Goal: Task Accomplishment & Management: Manage account settings

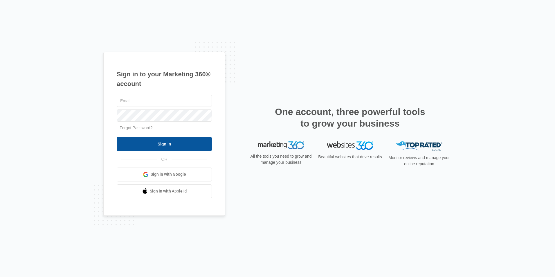
type input "overlookassist@vintage-corp.com"
click at [161, 144] on input "Sign In" at bounding box center [164, 144] width 95 height 14
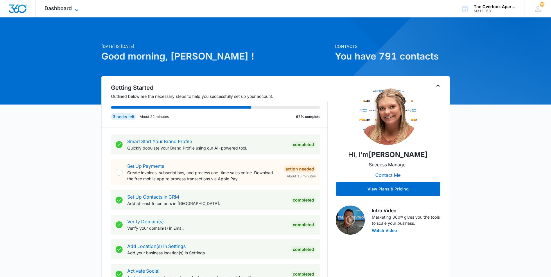
click at [65, 11] on span "Dashboard" at bounding box center [57, 8] width 27 height 6
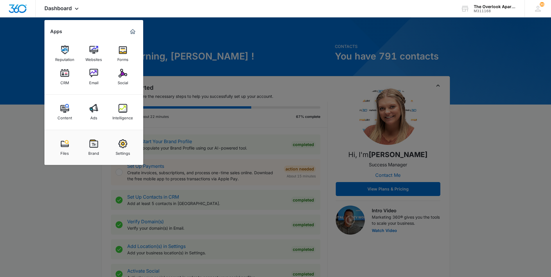
click at [62, 78] on div "CRM" at bounding box center [64, 81] width 9 height 8
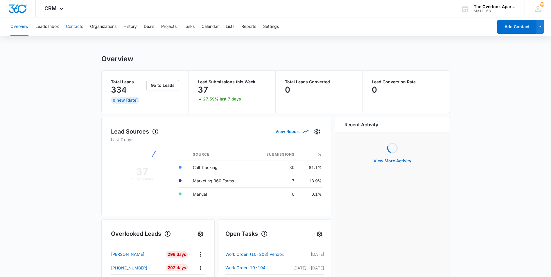
click at [78, 27] on button "Contacts" at bounding box center [74, 26] width 17 height 19
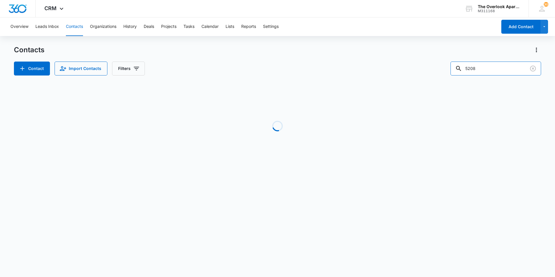
drag, startPoint x: 496, startPoint y: 72, endPoint x: 442, endPoint y: 68, distance: 54.1
click at [443, 69] on div "Contact Import Contacts Filters 5208" at bounding box center [277, 69] width 527 height 14
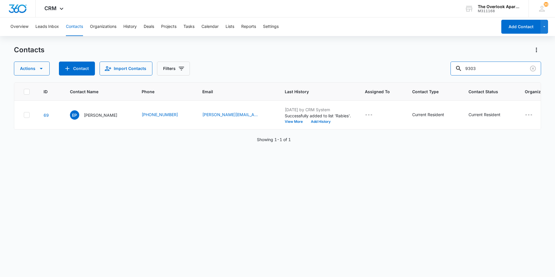
drag, startPoint x: 501, startPoint y: 72, endPoint x: 428, endPoint y: 68, distance: 72.7
click at [428, 68] on div "Actions Contact Import Contacts Filters 9303" at bounding box center [277, 69] width 527 height 14
type input "9702324127"
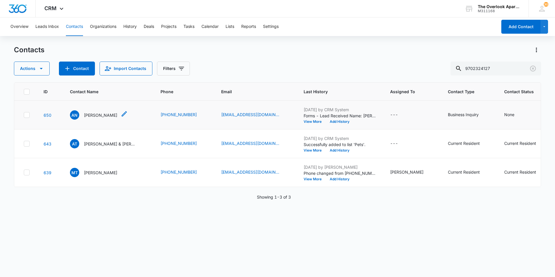
click at [94, 115] on p "Angelica Nevarez" at bounding box center [100, 115] width 33 height 6
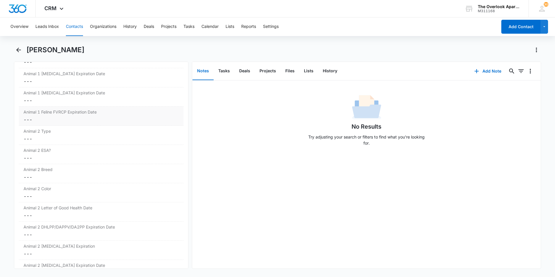
scroll to position [900, 0]
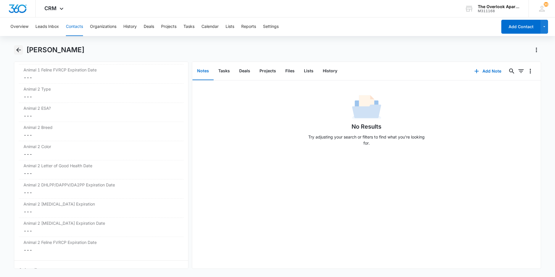
click at [20, 51] on icon "Back" at bounding box center [18, 49] width 7 height 7
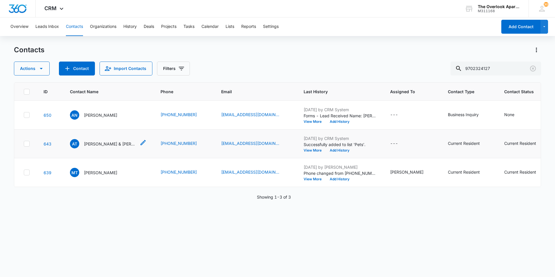
click at [117, 147] on p "Anairis Trevizo & Angelica Nevarez" at bounding box center [110, 144] width 52 height 6
drag, startPoint x: 504, startPoint y: 68, endPoint x: 406, endPoint y: 70, distance: 97.8
click at [406, 70] on div "Actions Contact Import Contacts Filters 9702324127" at bounding box center [277, 69] width 527 height 14
type input "9303"
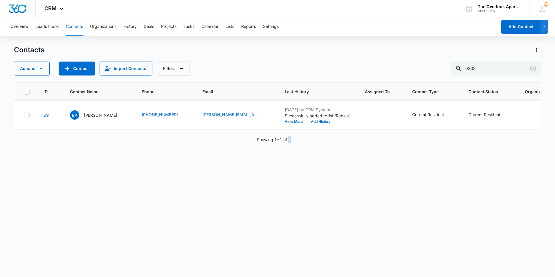
click at [291, 219] on div "ID Contact Name Phone Email Last History Assigned To Contact Type Contact Statu…" at bounding box center [277, 175] width 527 height 187
drag, startPoint x: 291, startPoint y: 219, endPoint x: 283, endPoint y: 227, distance: 10.9
click at [283, 227] on div "ID Contact Name Phone Email Last History Assigned To Contact Type Contact Statu…" at bounding box center [277, 175] width 527 height 187
click at [534, 72] on button "Clear" at bounding box center [532, 68] width 9 height 9
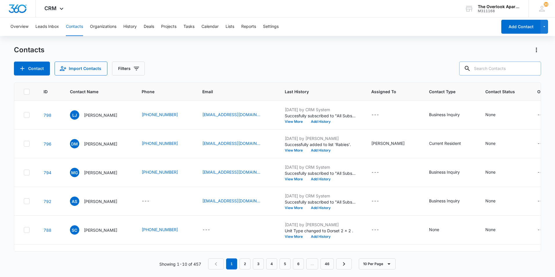
click at [496, 74] on input "text" at bounding box center [500, 69] width 82 height 14
click at [495, 68] on input "text" at bounding box center [500, 69] width 82 height 14
click at [476, 68] on input "6-307" at bounding box center [495, 69] width 91 height 14
type input "6307"
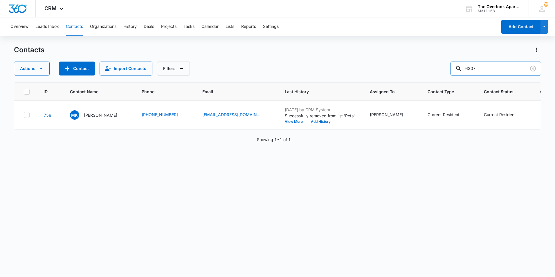
drag, startPoint x: 466, startPoint y: 69, endPoint x: 453, endPoint y: 69, distance: 12.5
click at [453, 69] on div "Actions Contact Import Contacts Filters 6307" at bounding box center [277, 69] width 527 height 14
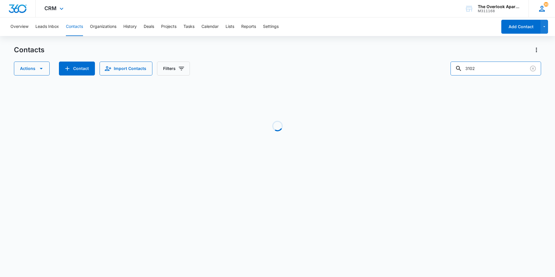
type input "3102"
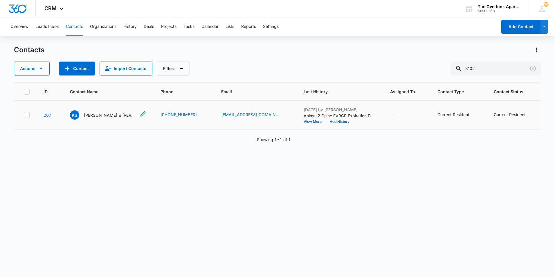
click at [102, 120] on td "KS Kimberly Silva & Andrew Billings" at bounding box center [108, 115] width 91 height 29
click at [104, 116] on p "Kimberly Silva & Andrew Billings" at bounding box center [110, 115] width 52 height 6
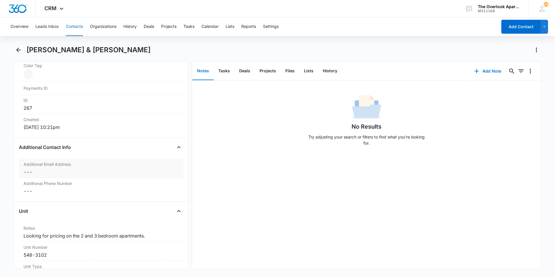
scroll to position [319, 0]
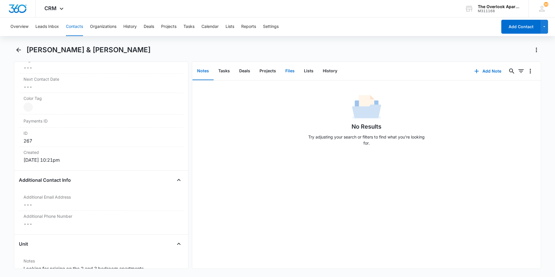
click at [293, 72] on button "Files" at bounding box center [290, 71] width 19 height 18
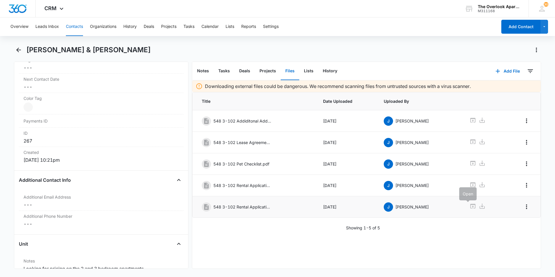
click at [469, 208] on icon at bounding box center [472, 206] width 7 height 7
click at [21, 48] on icon "Back" at bounding box center [18, 49] width 7 height 7
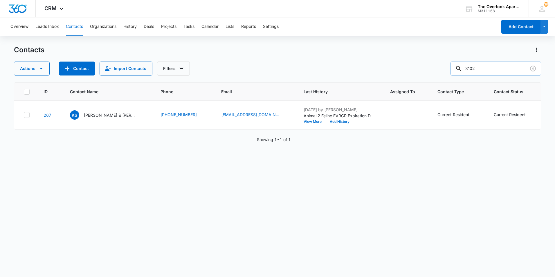
drag, startPoint x: 482, startPoint y: 68, endPoint x: 459, endPoint y: 73, distance: 23.7
click at [459, 73] on div "3102" at bounding box center [495, 69] width 91 height 14
drag, startPoint x: 484, startPoint y: 67, endPoint x: 450, endPoint y: 69, distance: 33.7
click at [450, 69] on div "Actions Contact Import Contacts Filters 7304" at bounding box center [277, 69] width 527 height 14
type input "2307"
